Goal: Task Accomplishment & Management: Use online tool/utility

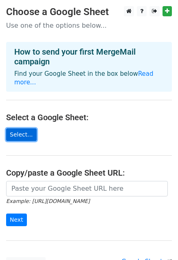
click at [20, 128] on link "Select..." at bounding box center [21, 134] width 31 height 13
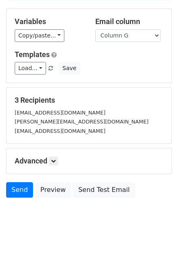
scroll to position [73, 0]
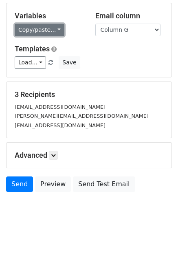
click at [42, 30] on link "Copy/paste..." at bounding box center [40, 30] width 50 height 13
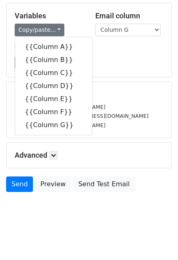
click at [94, 43] on div "Variables Copy/paste... {{Column A}} {{Column B}} {{Column C}} {{Column D}} {{C…" at bounding box center [89, 40] width 165 height 74
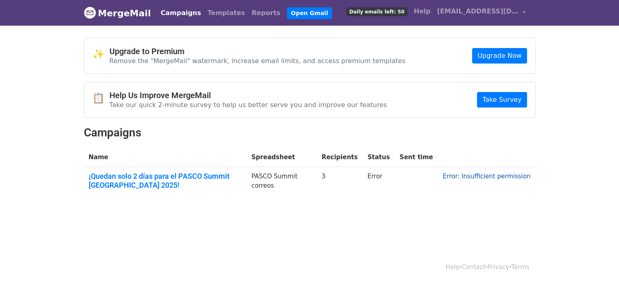
click at [479, 178] on link "Error: Insufficient permission" at bounding box center [487, 176] width 88 height 7
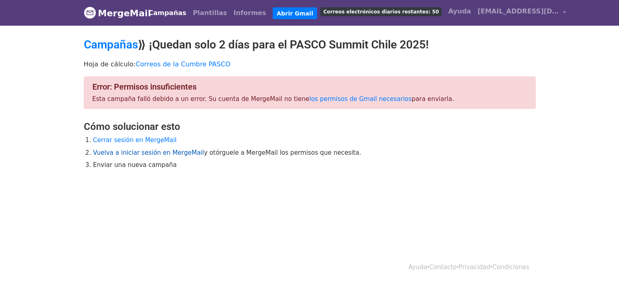
click at [166, 154] on font "Vuelva a iniciar sesión en MergeMail" at bounding box center [148, 152] width 111 height 7
